Goal: Check status: Check status

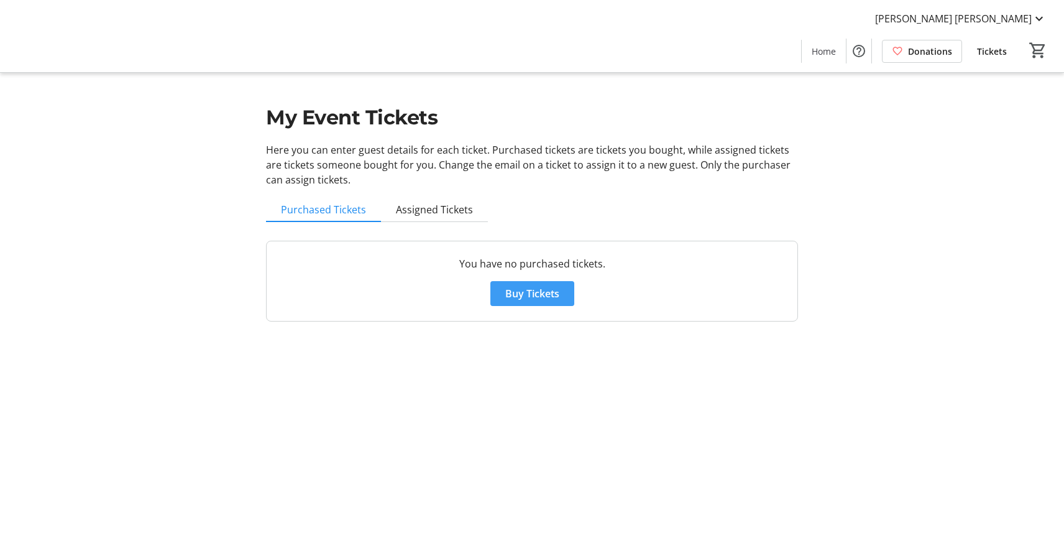
click at [532, 294] on span "Buy Tickets" at bounding box center [532, 293] width 54 height 15
click at [418, 211] on span "Assigned Tickets" at bounding box center [434, 210] width 77 height 10
